Goal: Find specific page/section: Find specific page/section

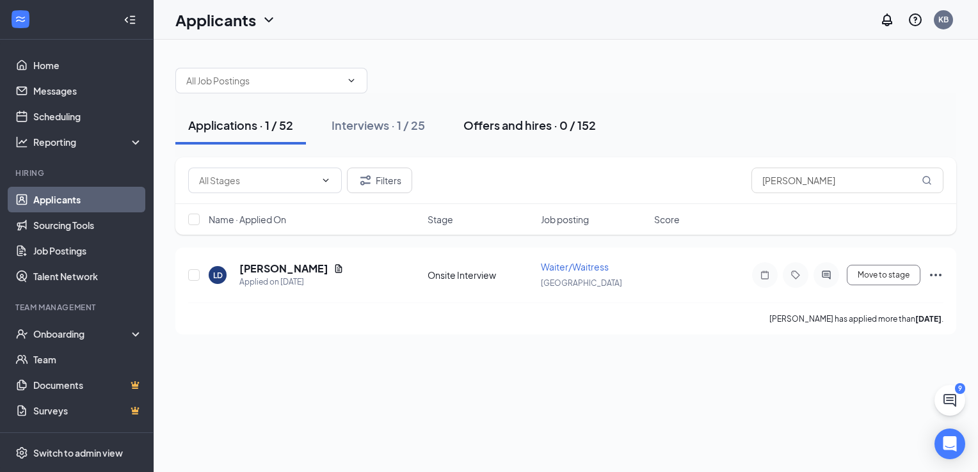
click at [486, 129] on div "Offers and hires · 0 / 152" at bounding box center [529, 125] width 132 height 16
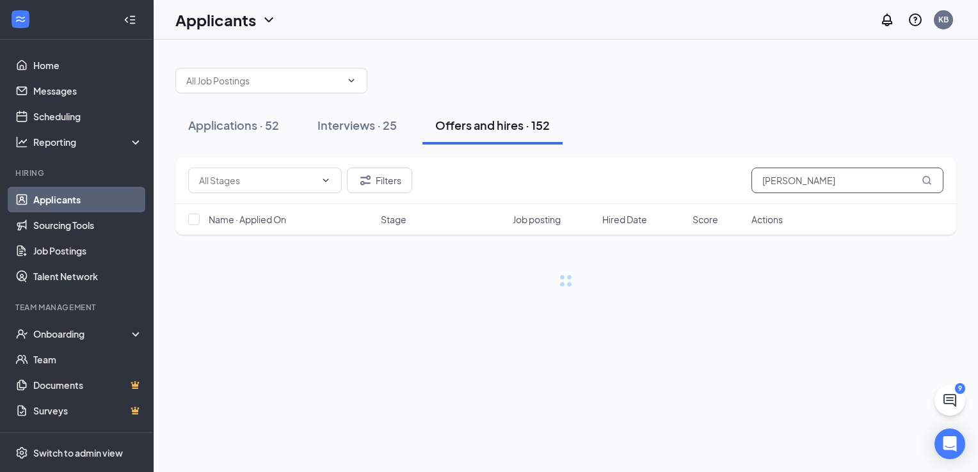
click at [835, 183] on input "[PERSON_NAME]" at bounding box center [847, 181] width 192 height 26
type input "l"
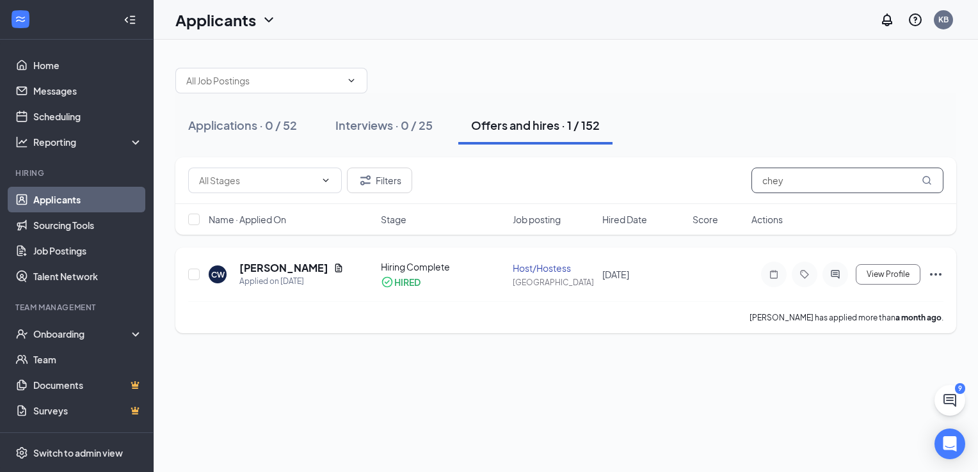
type input "chey"
click at [696, 273] on div "CW [PERSON_NAME] Applied on [DATE] Hiring Complete HIRED Host/Hostess [GEOGRAPH…" at bounding box center [565, 280] width 755 height 41
click at [313, 272] on h5 "[PERSON_NAME]" at bounding box center [283, 268] width 89 height 14
